Goal: Information Seeking & Learning: Compare options

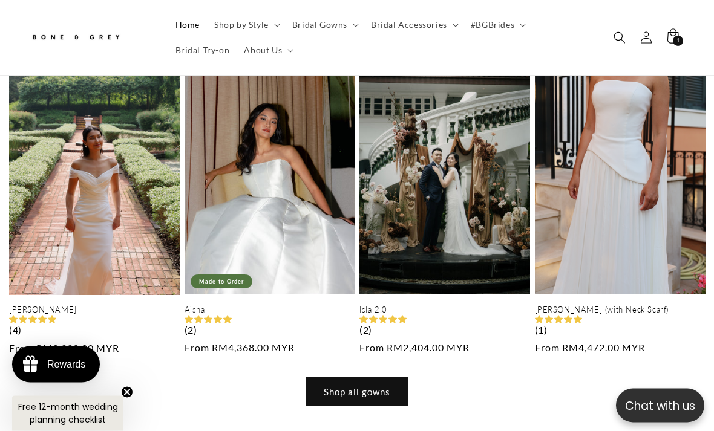
scroll to position [1332, 0]
click at [387, 377] on link "Shop all gowns" at bounding box center [356, 391] width 103 height 28
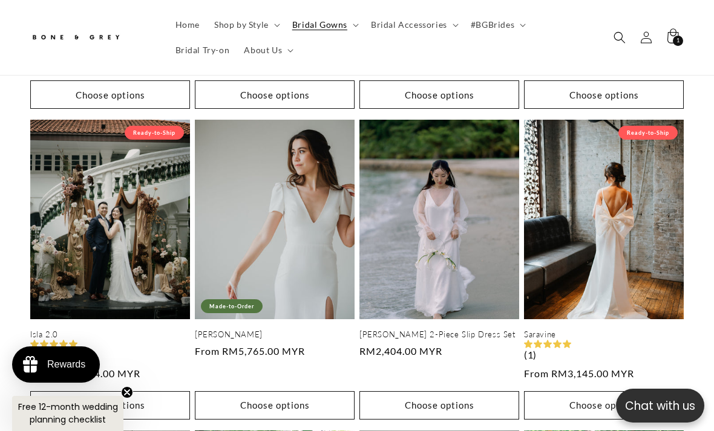
scroll to position [1320, 0]
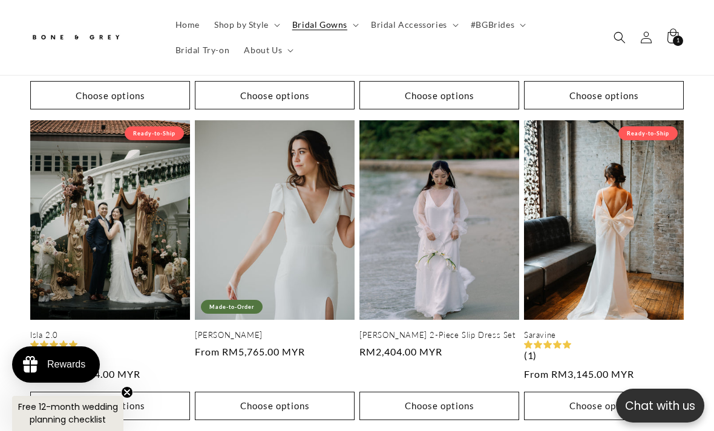
click at [633, 330] on link "Saravine" at bounding box center [604, 335] width 160 height 10
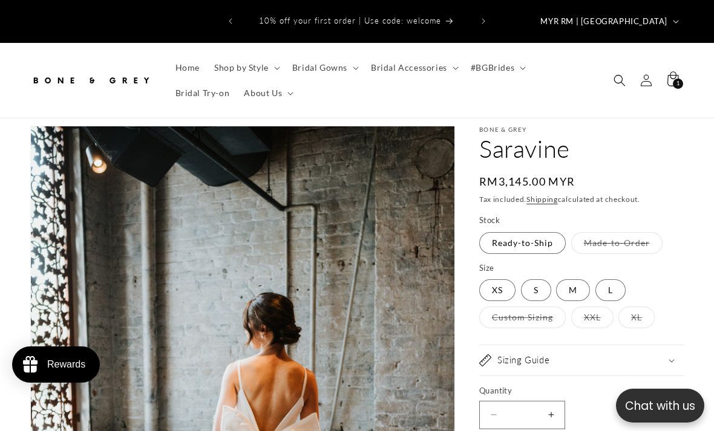
select select "**********"
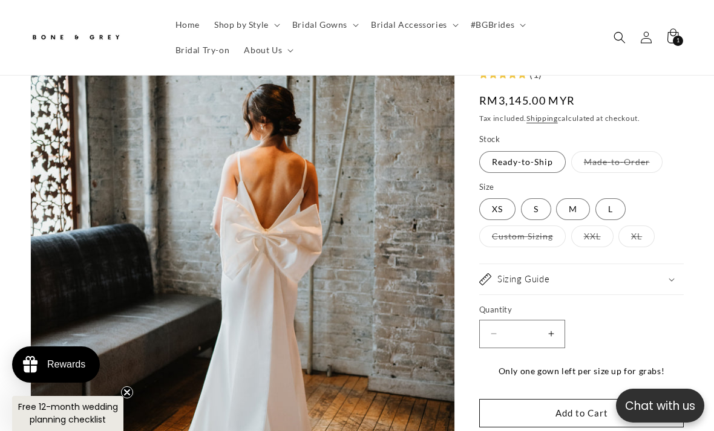
scroll to position [198, 0]
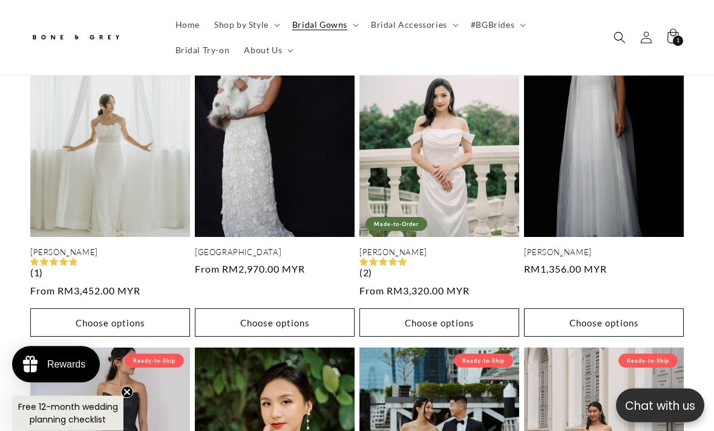
scroll to position [2334, 0]
click at [500, 247] on link "[PERSON_NAME]" at bounding box center [439, 252] width 160 height 10
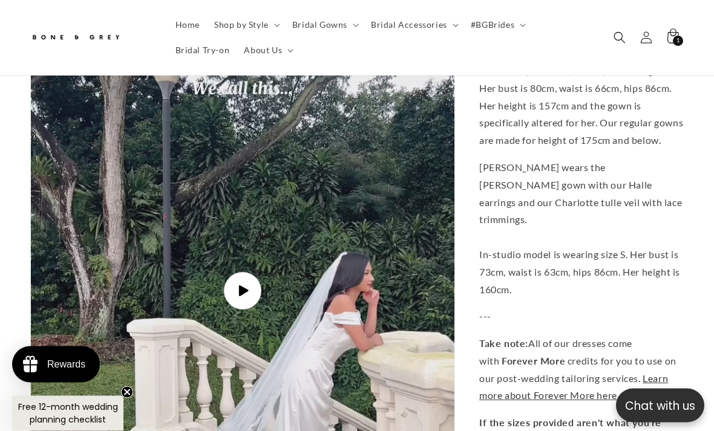
scroll to position [2832, 0]
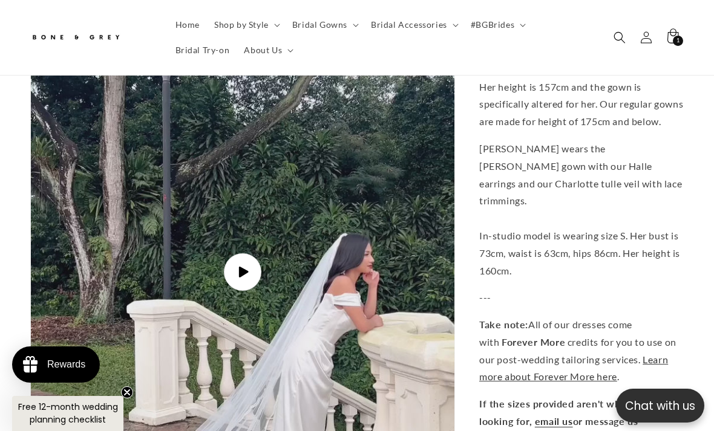
click at [247, 253] on span "Play video" at bounding box center [243, 272] width 38 height 38
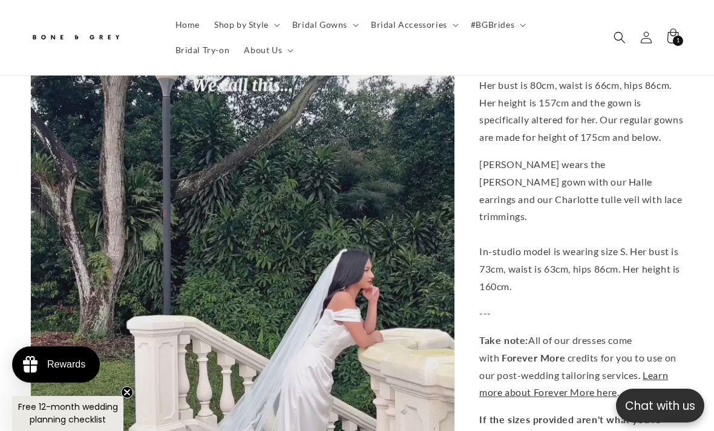
scroll to position [2783, 0]
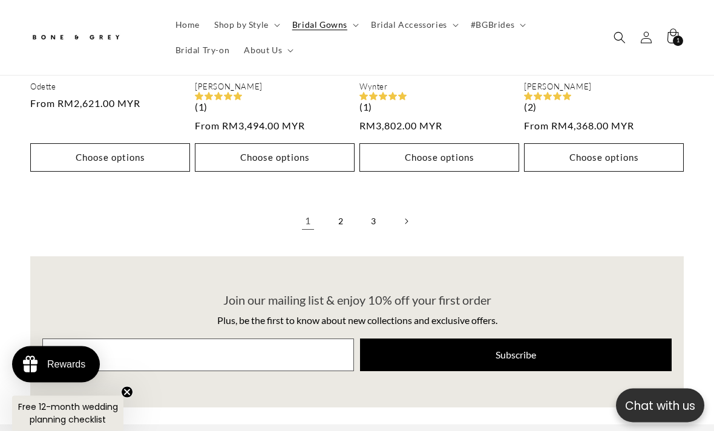
scroll to position [2810, 0]
click at [342, 208] on link "2" at bounding box center [340, 221] width 27 height 27
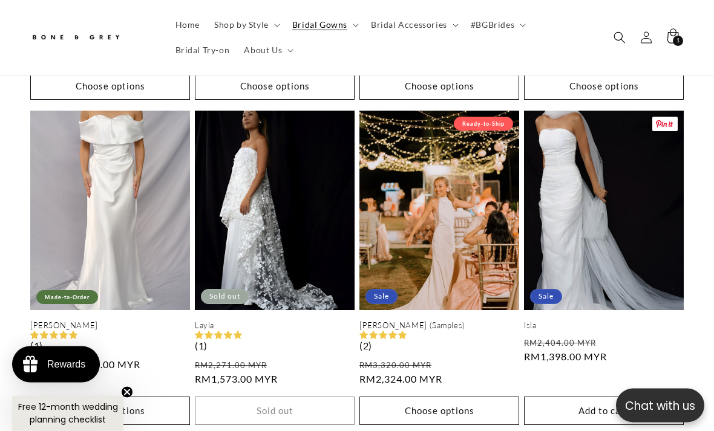
scroll to position [1330, 0]
click at [629, 321] on link "Isla" at bounding box center [604, 326] width 160 height 10
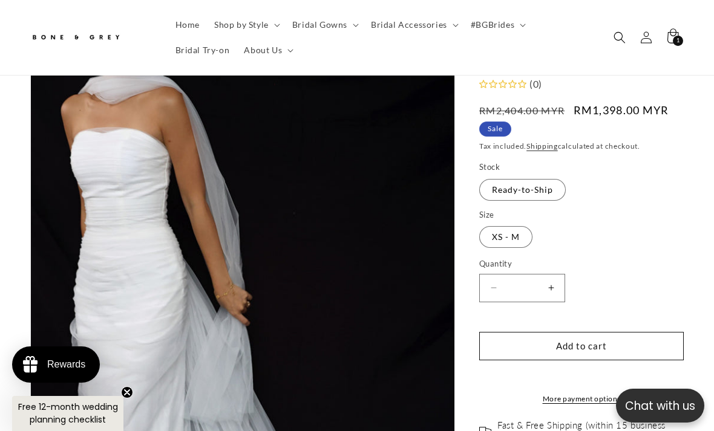
scroll to position [0, 462]
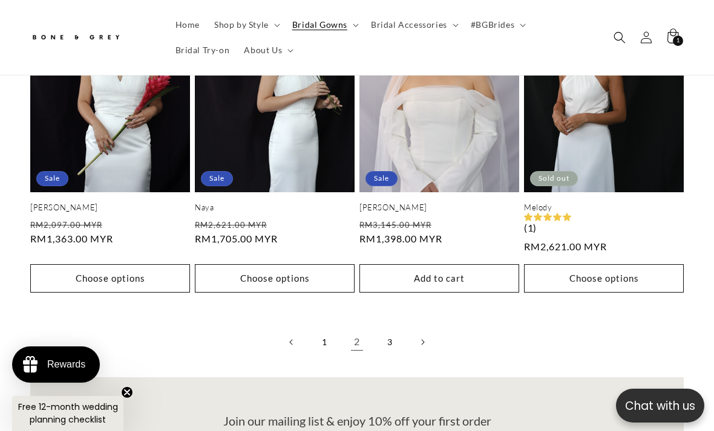
scroll to position [0, 462]
click at [391, 329] on link "3" at bounding box center [389, 342] width 27 height 27
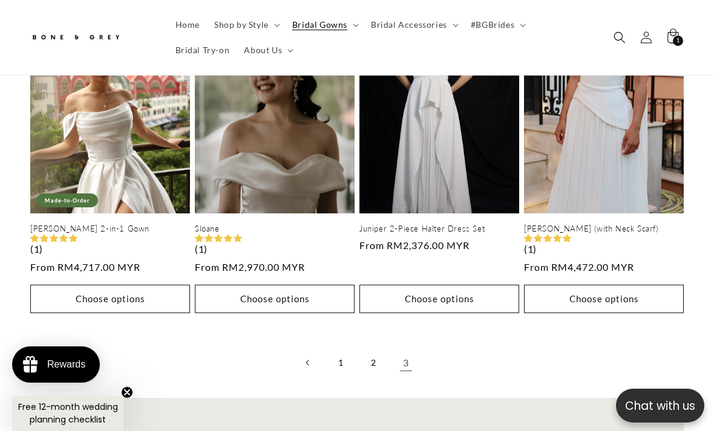
scroll to position [0, 231]
click at [345, 350] on link "1" at bounding box center [340, 363] width 27 height 27
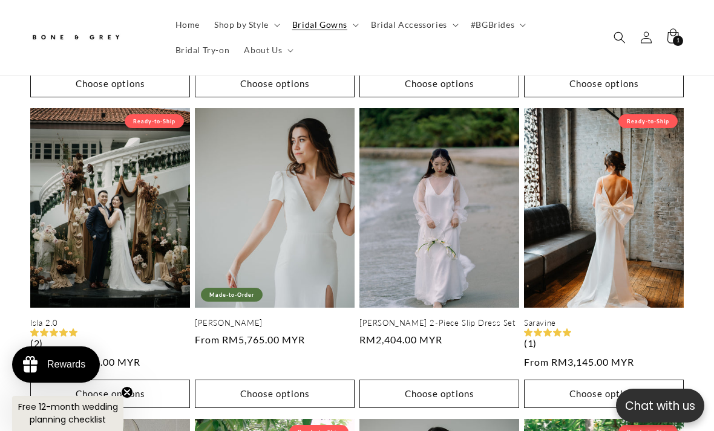
scroll to position [0, 462]
click at [60, 318] on link "Isla 2.0" at bounding box center [110, 323] width 160 height 10
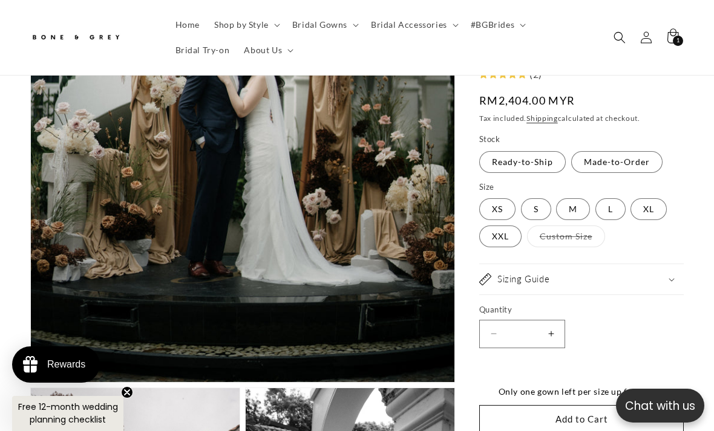
scroll to position [397, 0]
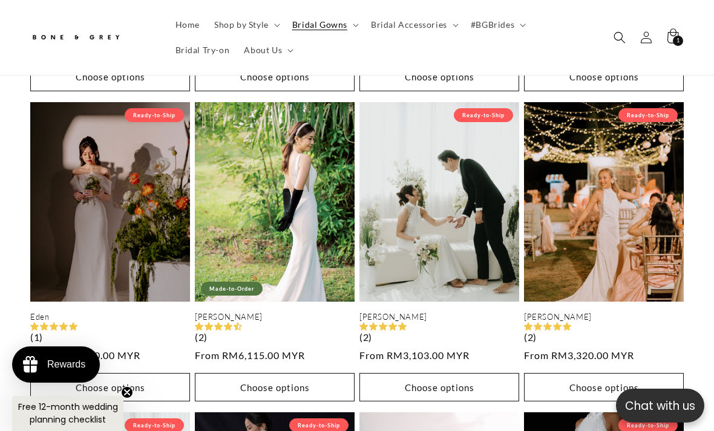
scroll to position [0, 231]
click at [244, 312] on link "[PERSON_NAME]" at bounding box center [275, 317] width 160 height 10
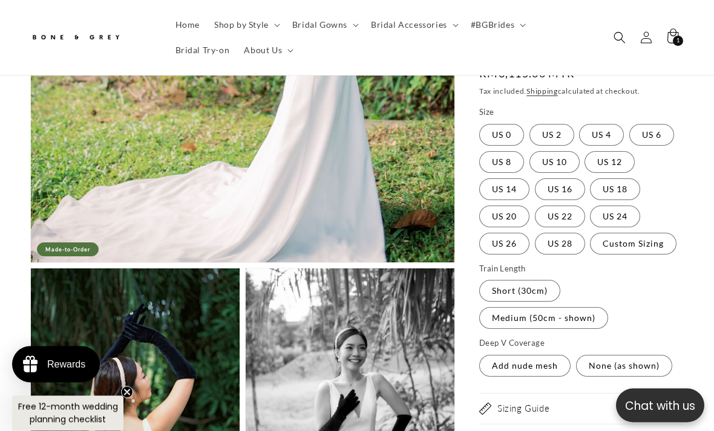
scroll to position [486, 0]
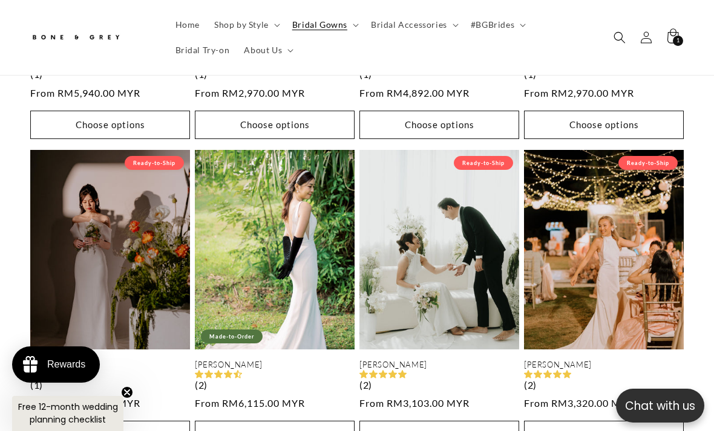
scroll to position [0, 462]
click at [70, 360] on link "Eden" at bounding box center [110, 365] width 160 height 10
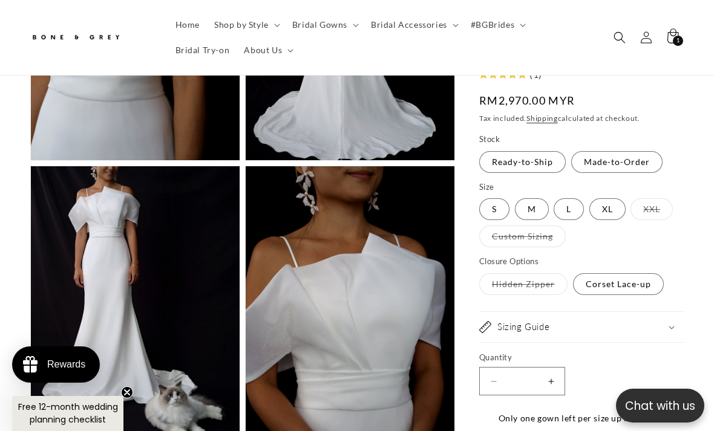
scroll to position [1845, 0]
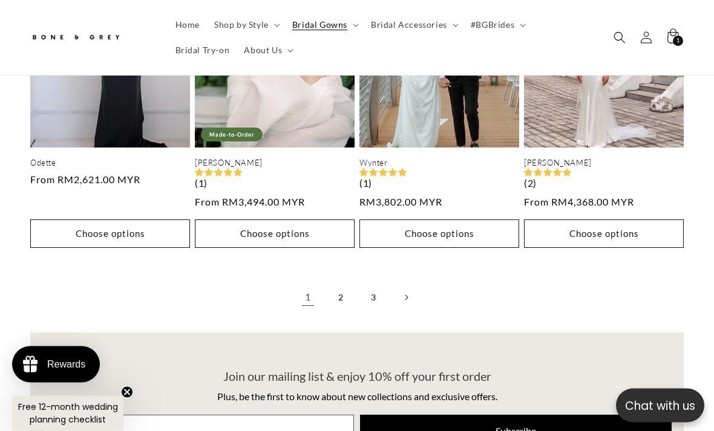
scroll to position [0, 231]
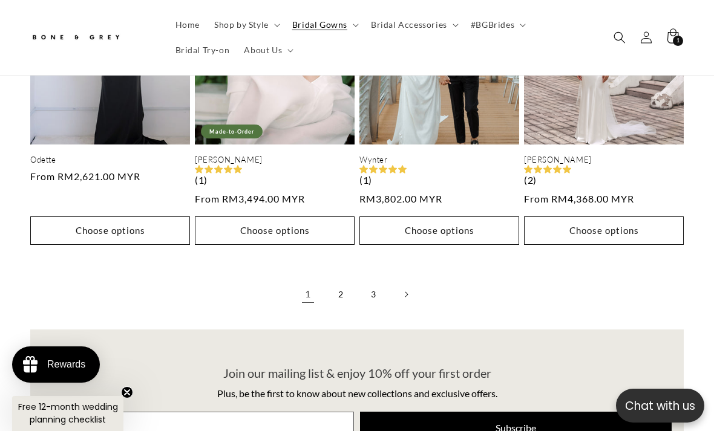
click at [341, 281] on link "2" at bounding box center [340, 294] width 27 height 27
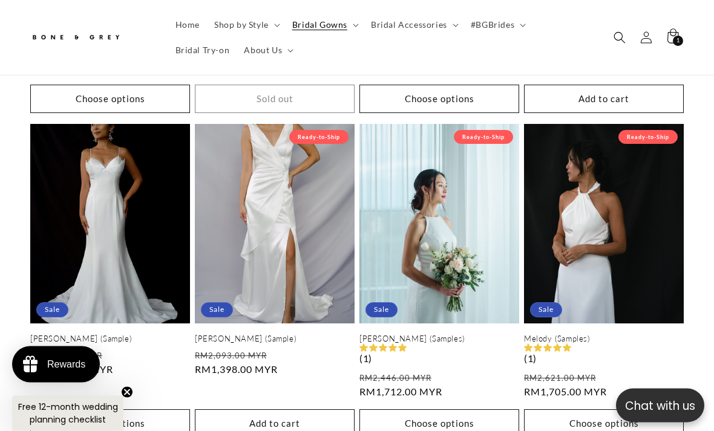
scroll to position [1642, 0]
click at [502, 334] on link "Elise (Samples)" at bounding box center [439, 339] width 160 height 10
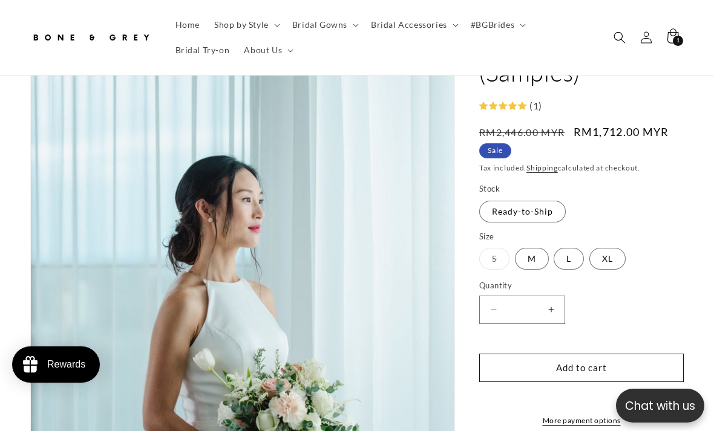
scroll to position [178, 0]
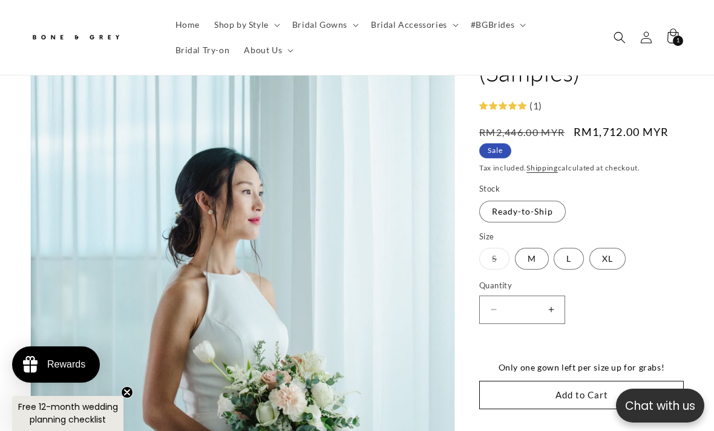
click at [504, 248] on label "S Variant sold out or unavailable" at bounding box center [494, 259] width 30 height 22
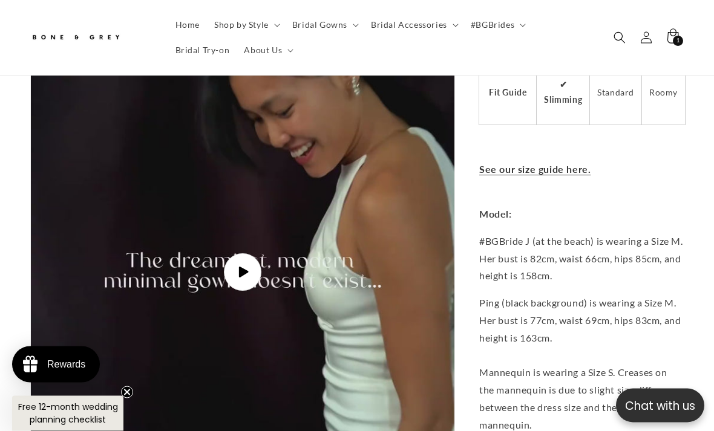
scroll to position [2810, 0]
click at [249, 254] on span "Play video" at bounding box center [243, 272] width 38 height 38
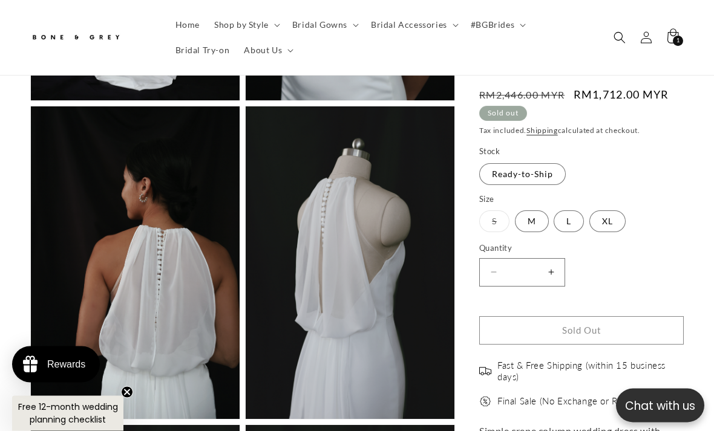
scroll to position [1962, 0]
click at [528, 226] on label "M Variant sold out or unavailable" at bounding box center [532, 222] width 34 height 22
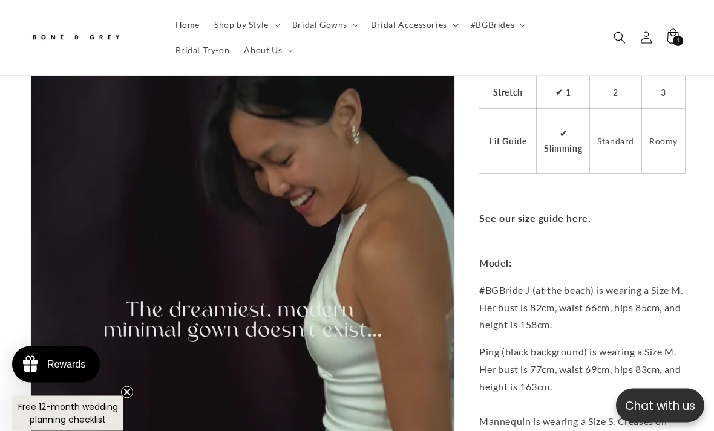
scroll to position [2761, 0]
click at [571, 217] on link "See our size guide here." at bounding box center [534, 218] width 111 height 11
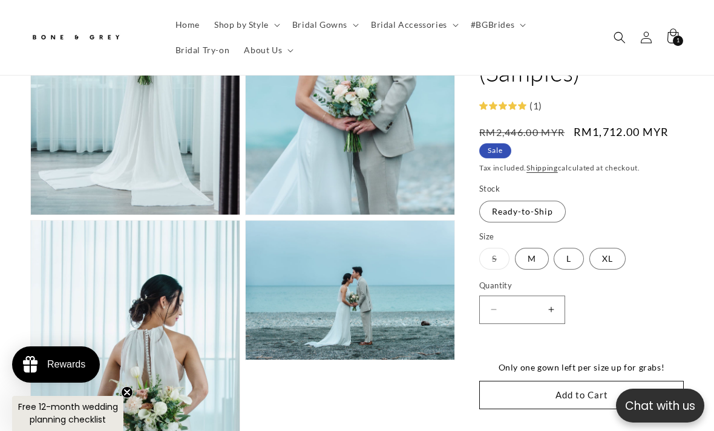
scroll to position [924, 0]
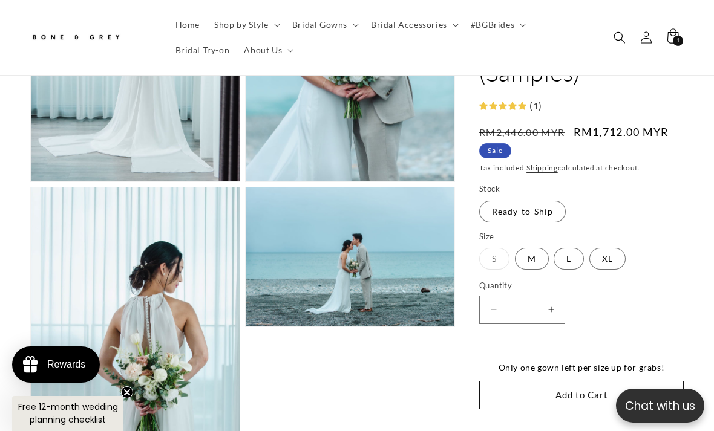
click at [508, 248] on label "S Variant sold out or unavailable" at bounding box center [494, 259] width 30 height 22
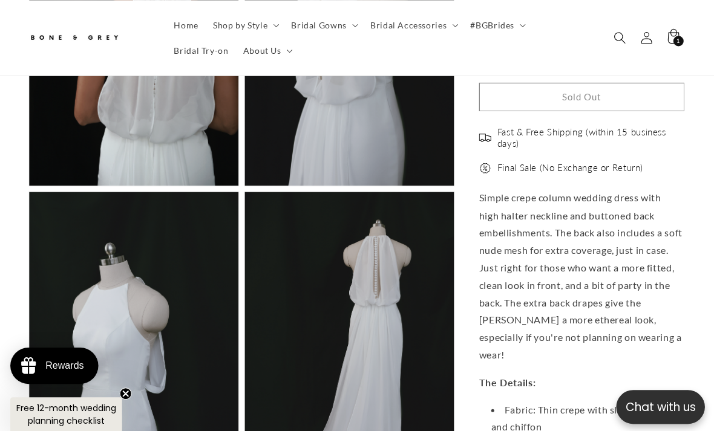
click at [334, 28] on span "Bridal Gowns" at bounding box center [319, 24] width 55 height 11
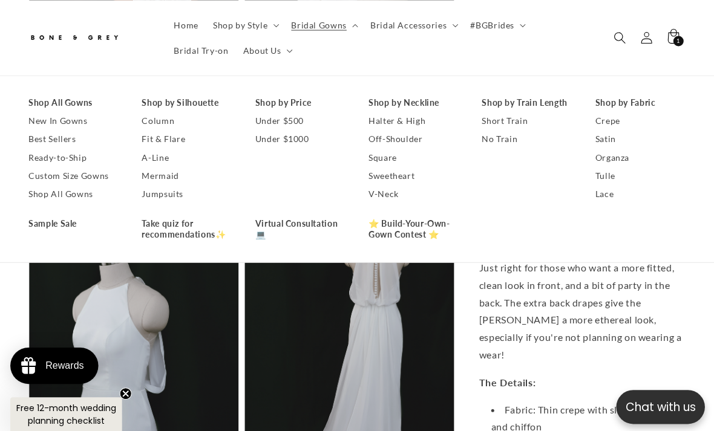
scroll to position [0, 231]
click at [38, 117] on link "New In Gowns" at bounding box center [74, 121] width 89 height 18
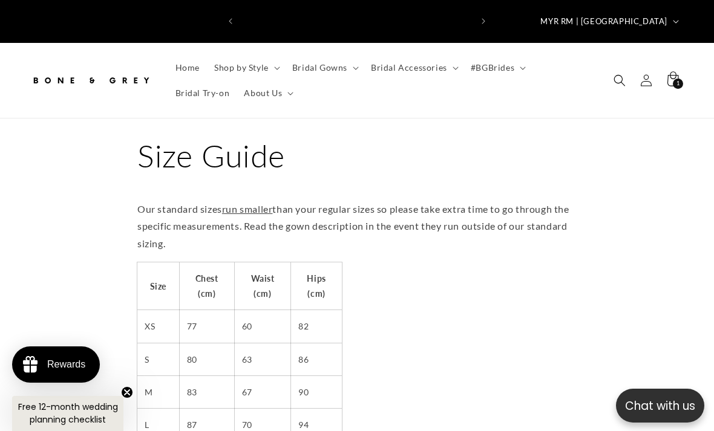
scroll to position [0, 231]
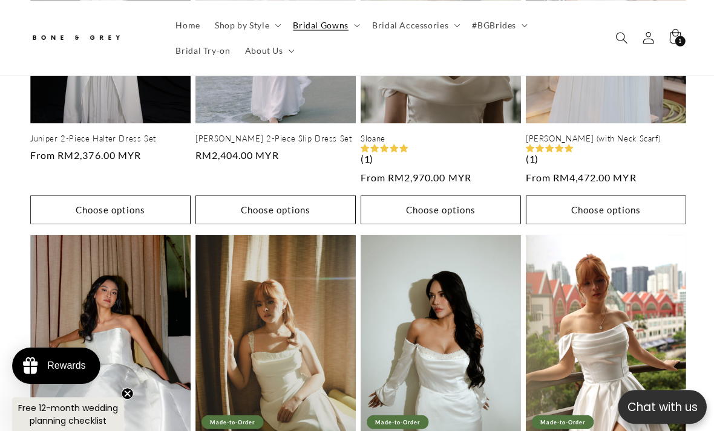
scroll to position [778, 0]
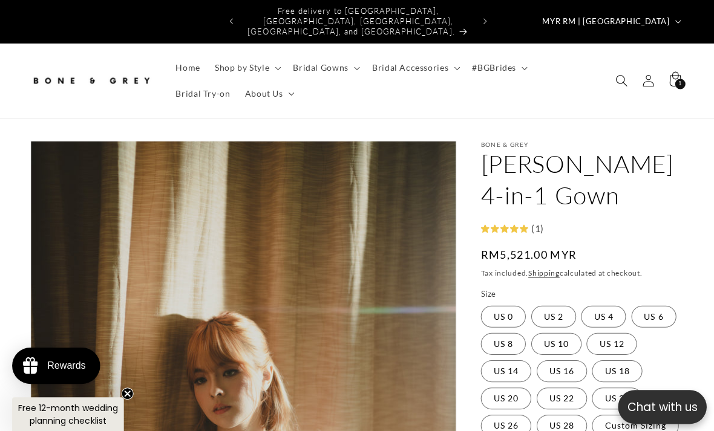
click at [330, 64] on summary "Bridal Gowns" at bounding box center [324, 67] width 79 height 25
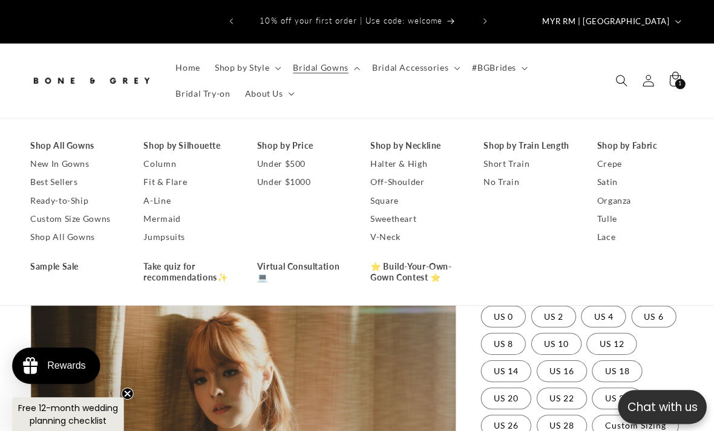
click at [407, 154] on link "Halter & High" at bounding box center [413, 163] width 89 height 18
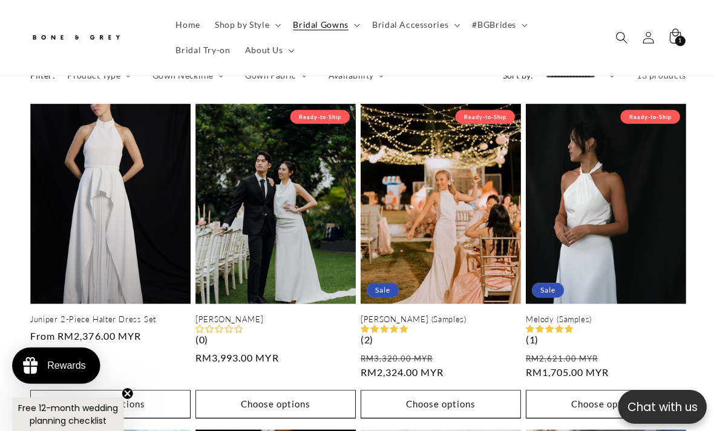
scroll to position [0, 231]
click at [648, 313] on link "Melody (Samples)" at bounding box center [604, 318] width 160 height 10
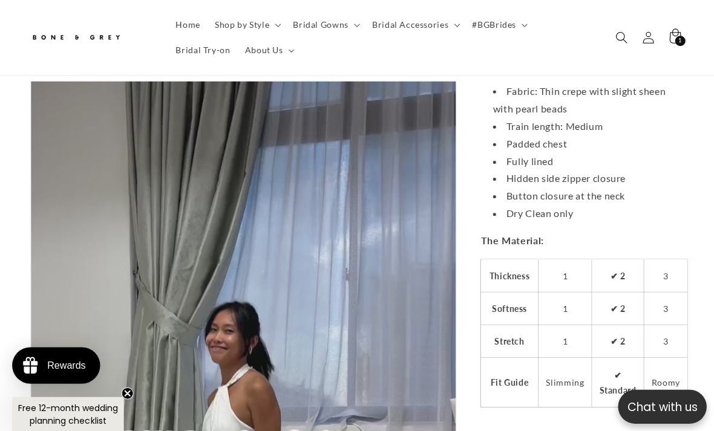
scroll to position [2339, 0]
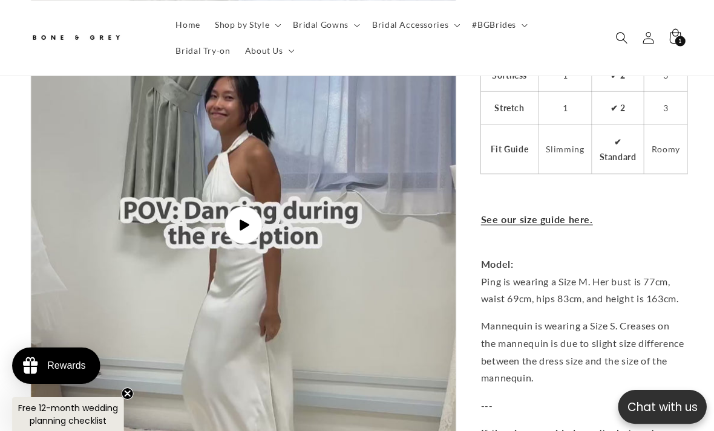
click at [237, 214] on span "Play video" at bounding box center [243, 225] width 38 height 38
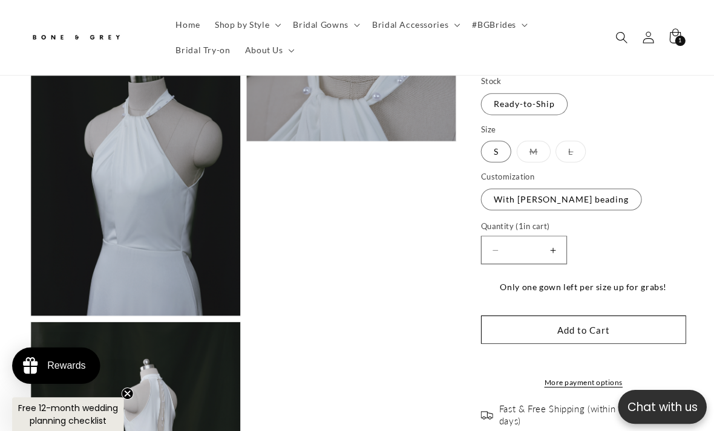
scroll to position [1747, 0]
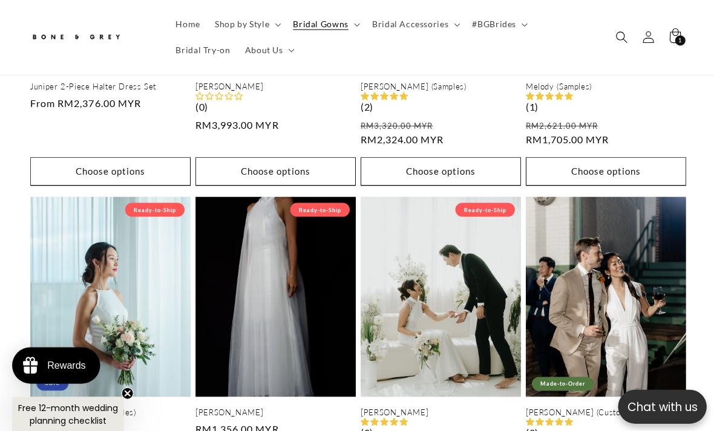
scroll to position [771, 0]
click at [122, 406] on link "[PERSON_NAME] (Samples)" at bounding box center [110, 411] width 160 height 10
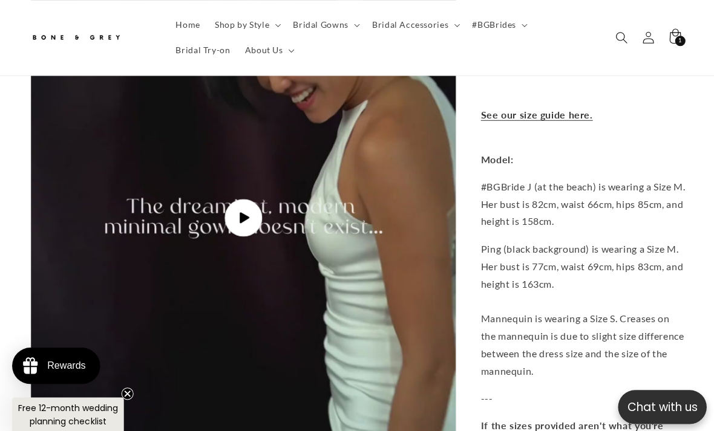
click at [243, 212] on icon "Gallery Viewer" at bounding box center [244, 217] width 10 height 11
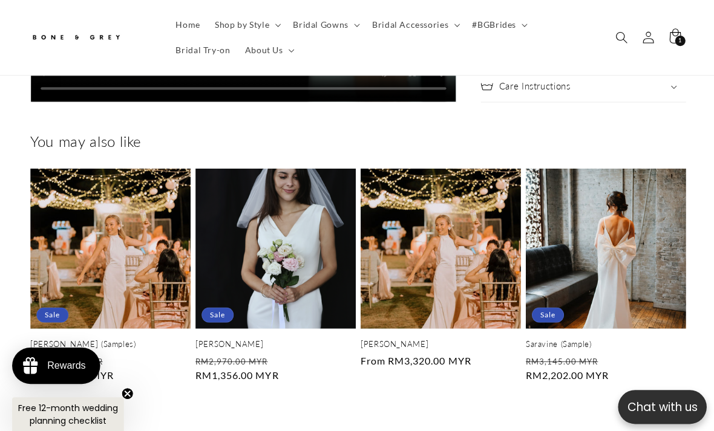
click at [233, 338] on link "[PERSON_NAME]" at bounding box center [275, 343] width 160 height 10
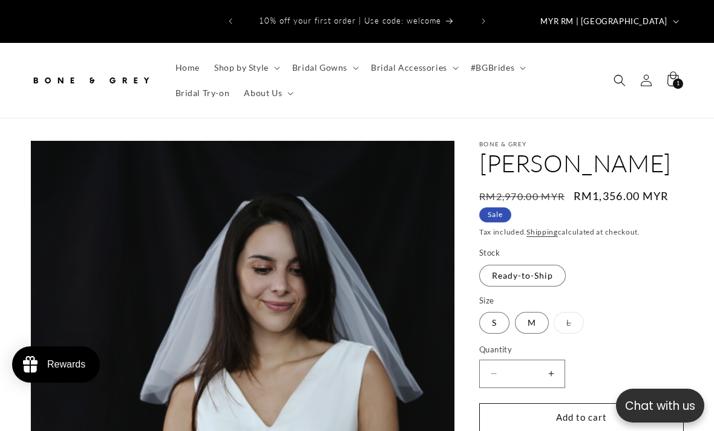
select select "**********"
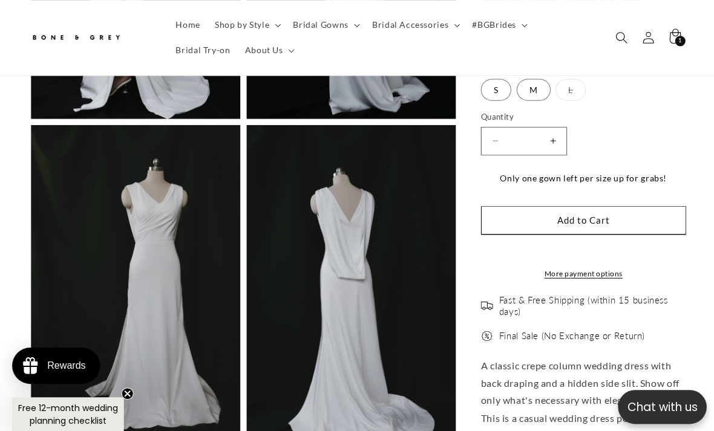
scroll to position [0, 462]
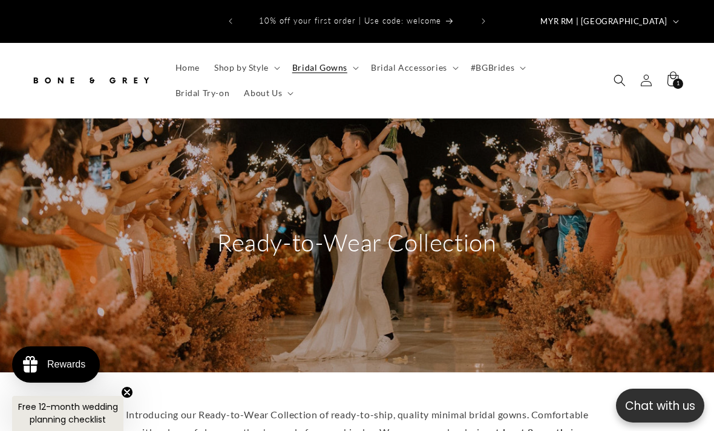
click at [296, 62] on span "Bridal Gowns" at bounding box center [319, 67] width 55 height 11
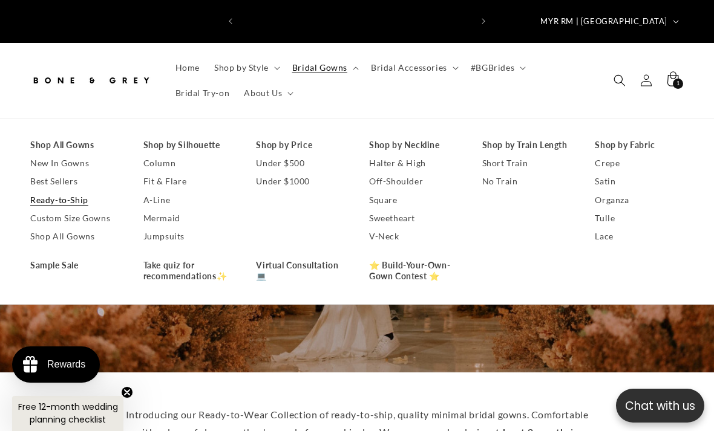
scroll to position [0, 231]
click at [56, 227] on link "Shop All Gowns" at bounding box center [74, 236] width 89 height 18
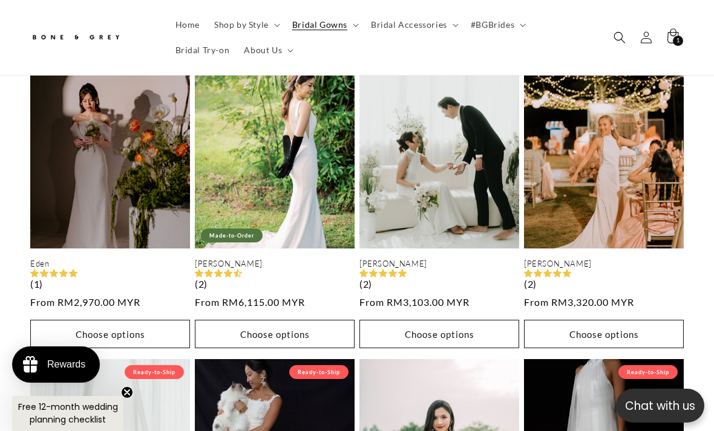
scroll to position [0, 231]
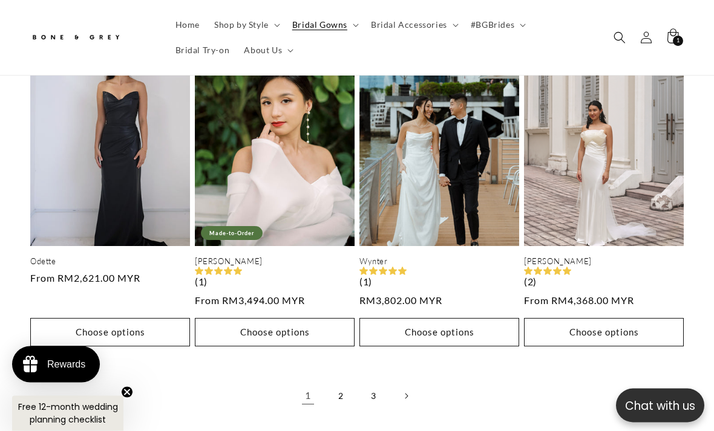
scroll to position [2636, 0]
click at [329, 383] on link "2" at bounding box center [340, 396] width 27 height 27
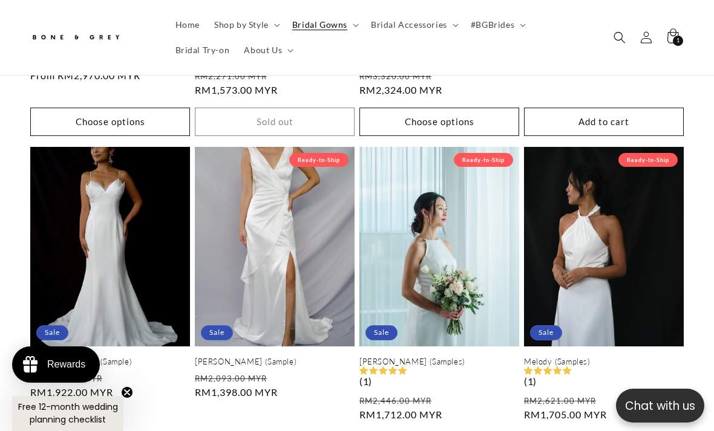
scroll to position [0, 231]
click at [396, 357] on link "[PERSON_NAME] (Samples)" at bounding box center [439, 362] width 160 height 10
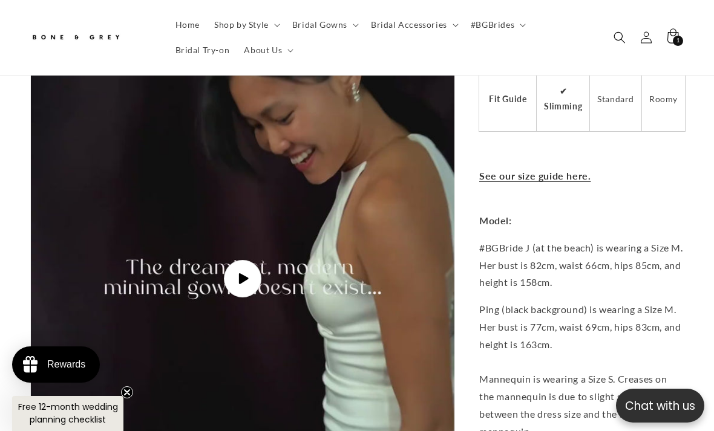
scroll to position [2803, 0]
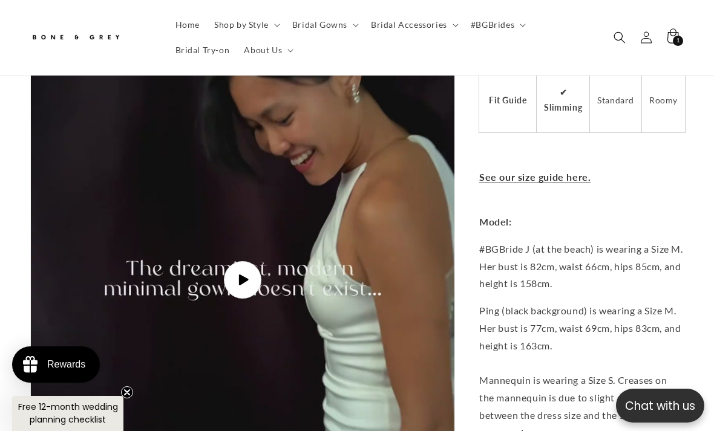
click at [247, 275] on icon "Gallery Viewer" at bounding box center [244, 280] width 10 height 11
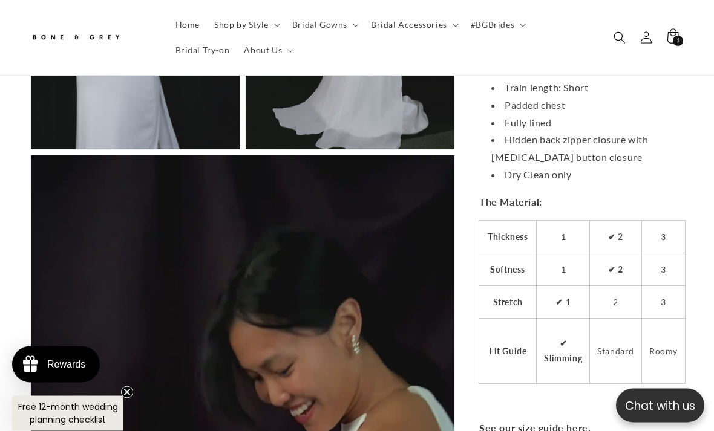
scroll to position [2547, 0]
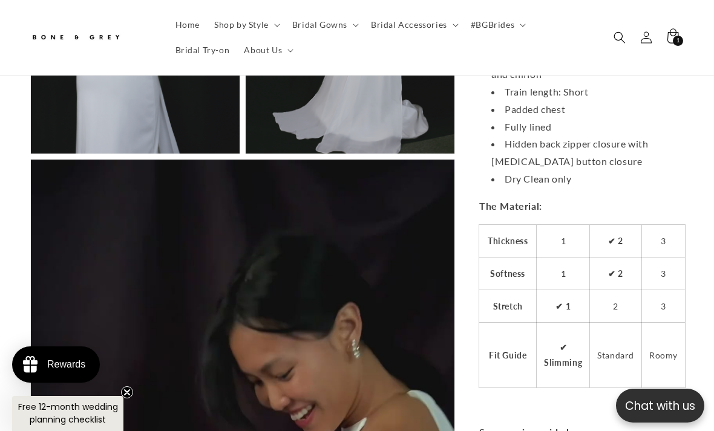
click at [244, 27] on span "Shop by Style" at bounding box center [241, 24] width 54 height 11
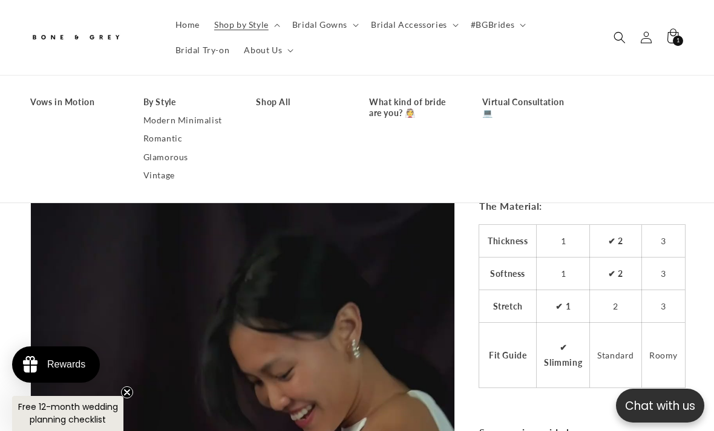
scroll to position [0, 231]
click at [314, 26] on span "Bridal Gowns" at bounding box center [319, 24] width 55 height 11
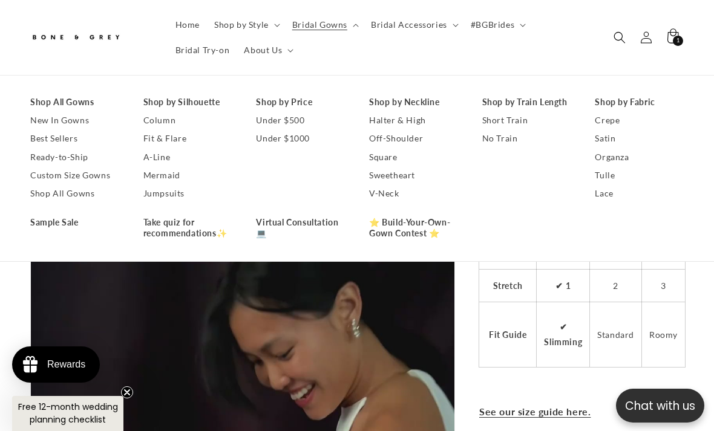
scroll to position [0, 462]
click at [54, 214] on link "Sample Sale" at bounding box center [74, 223] width 89 height 18
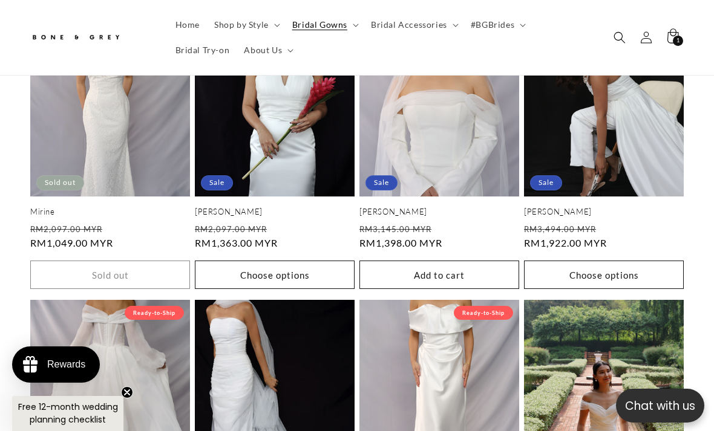
scroll to position [1645, 0]
